Goal: Download file/media

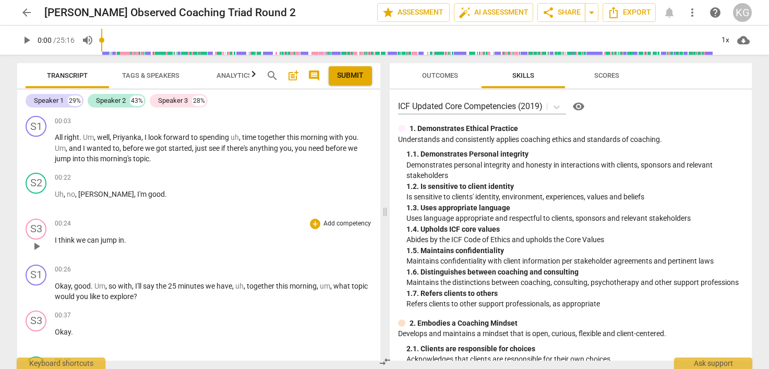
scroll to position [2, 0]
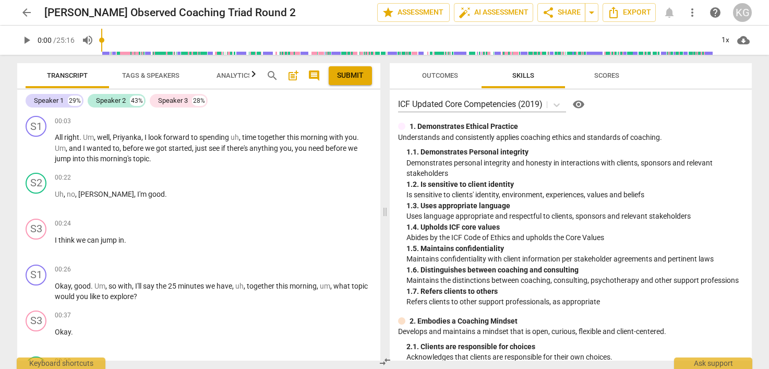
click at [624, 22] on div "arrow_back [PERSON_NAME] Observed Coaching Triad Round 2 edit star Assessment a…" at bounding box center [384, 12] width 753 height 25
click at [631, 13] on span "Export" at bounding box center [630, 12] width 44 height 13
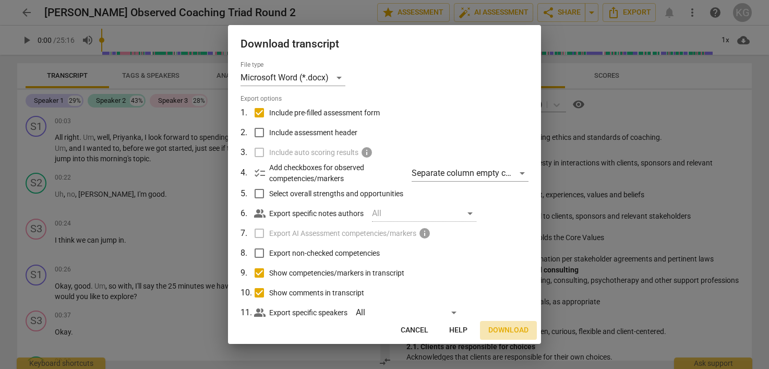
click at [513, 326] on span "Download" at bounding box center [509, 330] width 40 height 10
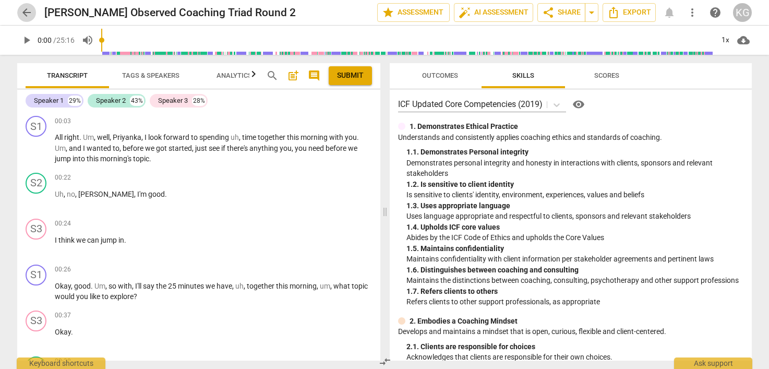
click at [22, 12] on span "arrow_back" at bounding box center [26, 12] width 13 height 13
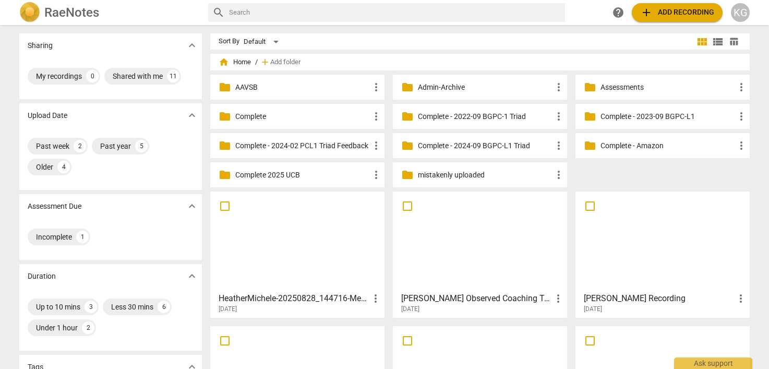
click at [640, 299] on h3 "[PERSON_NAME] Recording" at bounding box center [659, 298] width 151 height 13
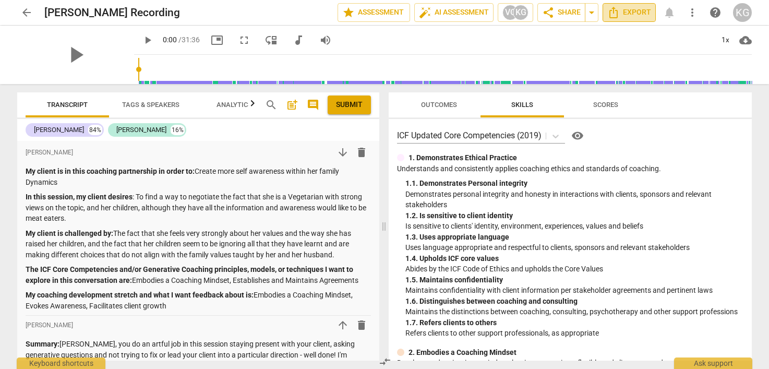
click at [632, 16] on span "Export" at bounding box center [630, 12] width 44 height 13
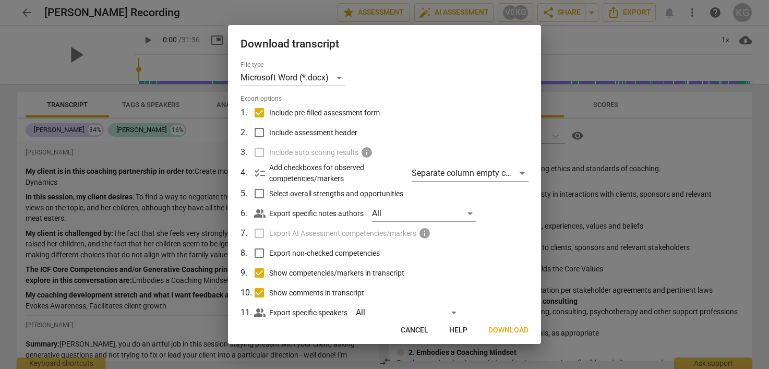
click at [261, 114] on input "Include pre-filled assessment form" at bounding box center [260, 113] width 20 height 20
checkbox input "false"
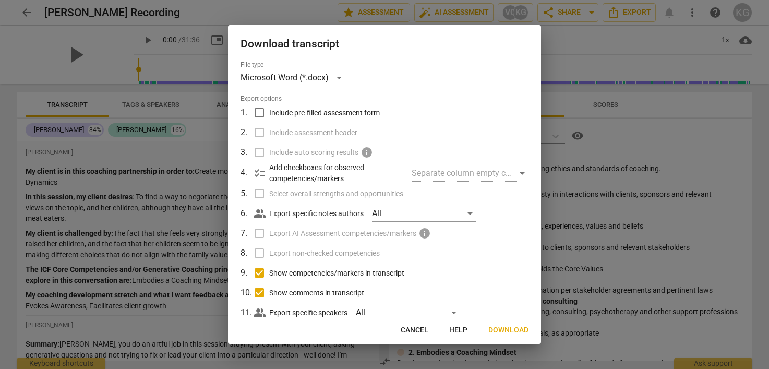
click at [260, 272] on input "Show competencies/markers in transcript" at bounding box center [260, 273] width 20 height 20
checkbox input "false"
click at [505, 327] on span "Download" at bounding box center [509, 330] width 40 height 10
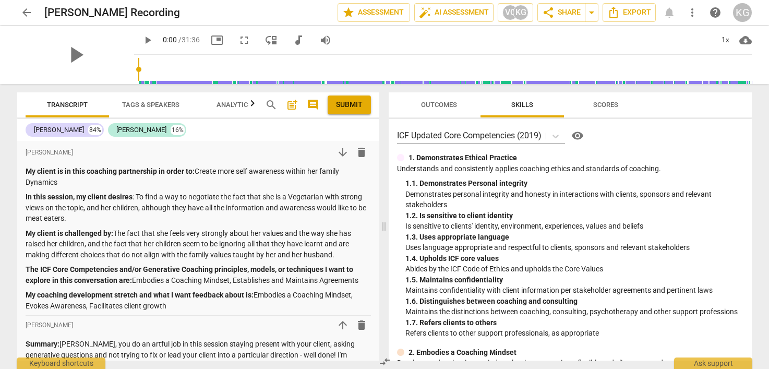
click at [580, 47] on div "play_arrow 0:00 / 31:36 picture_in_picture fullscreen move_down audiotrack volu…" at bounding box center [443, 40] width 618 height 29
click at [23, 9] on span "arrow_back" at bounding box center [26, 12] width 13 height 13
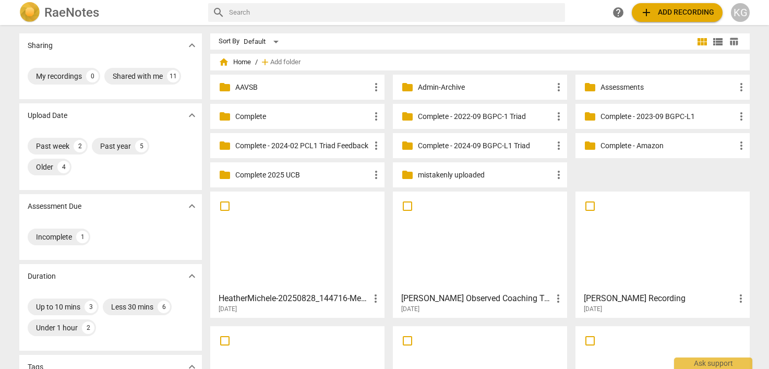
click at [275, 258] on div at bounding box center [297, 241] width 167 height 92
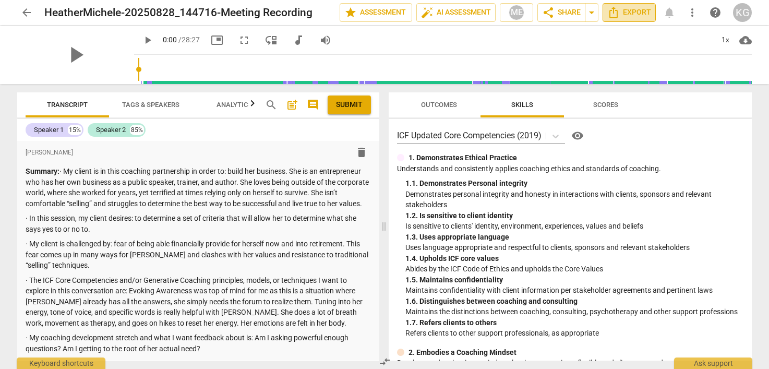
click at [628, 14] on span "Export" at bounding box center [630, 12] width 44 height 13
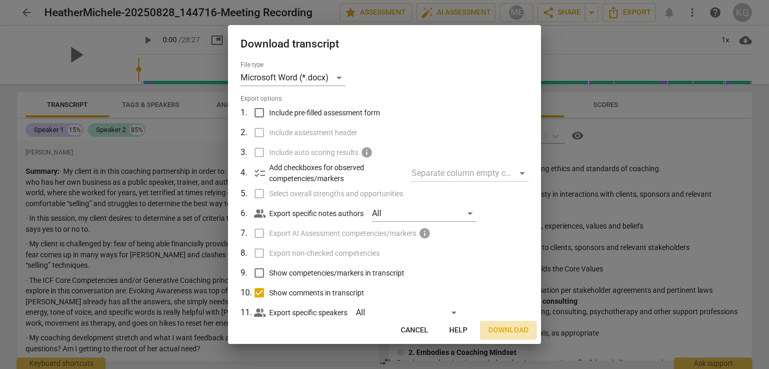
click at [527, 326] on span "Download" at bounding box center [509, 330] width 40 height 10
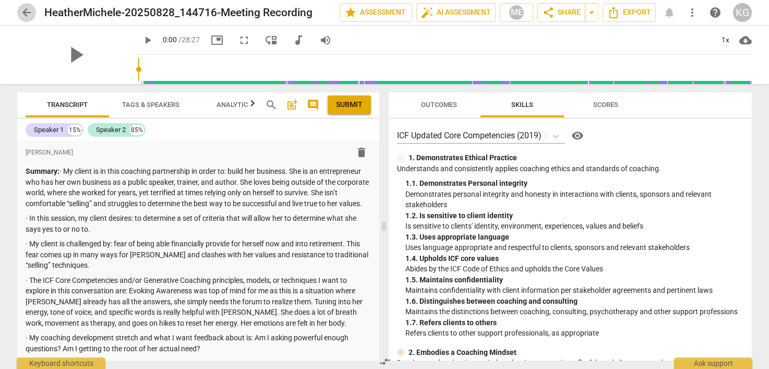
click at [28, 15] on span "arrow_back" at bounding box center [26, 12] width 13 height 13
